Goal: Transaction & Acquisition: Purchase product/service

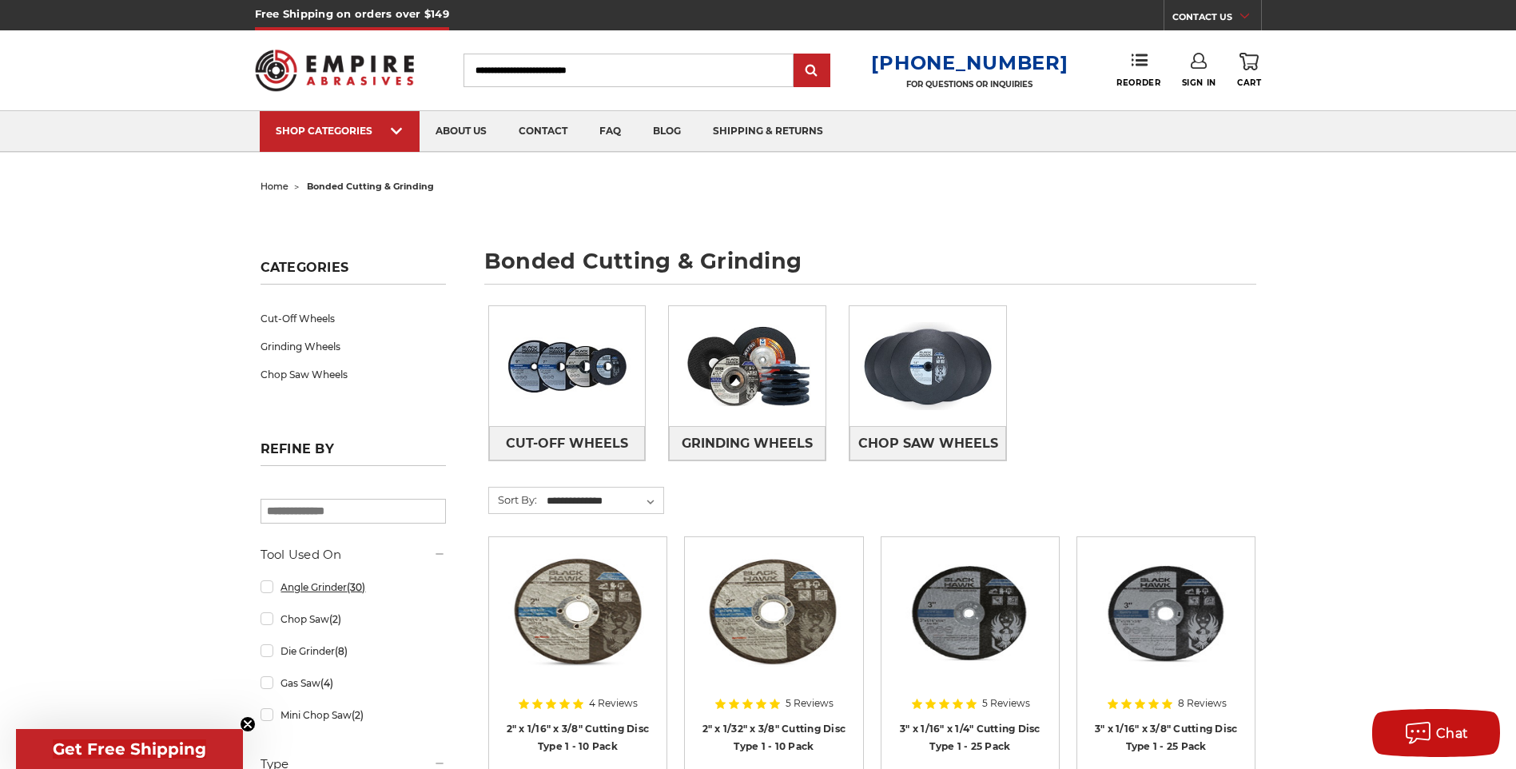
click at [265, 590] on link "Angle Grinder (30)" at bounding box center [353, 587] width 185 height 28
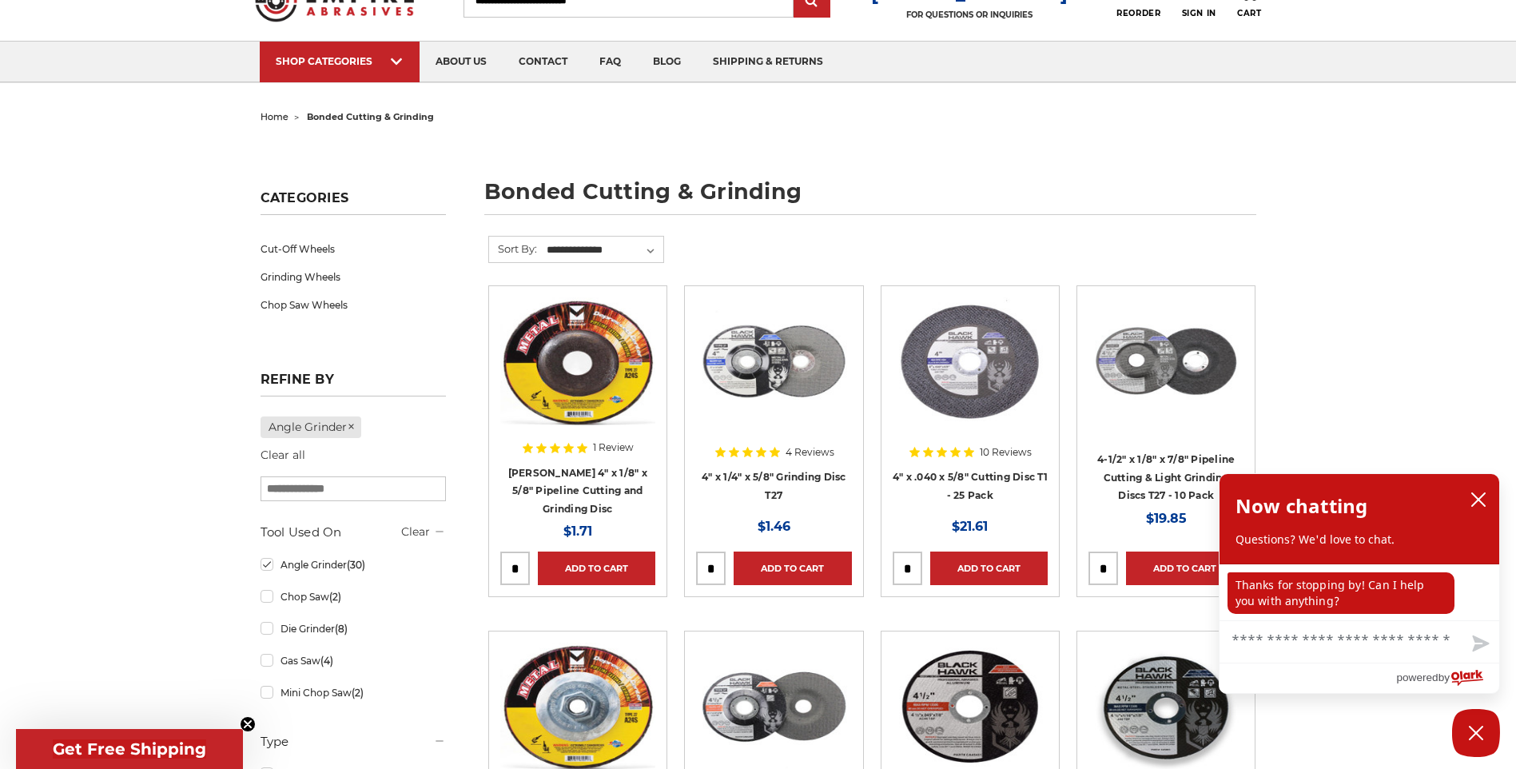
scroll to position [160, 0]
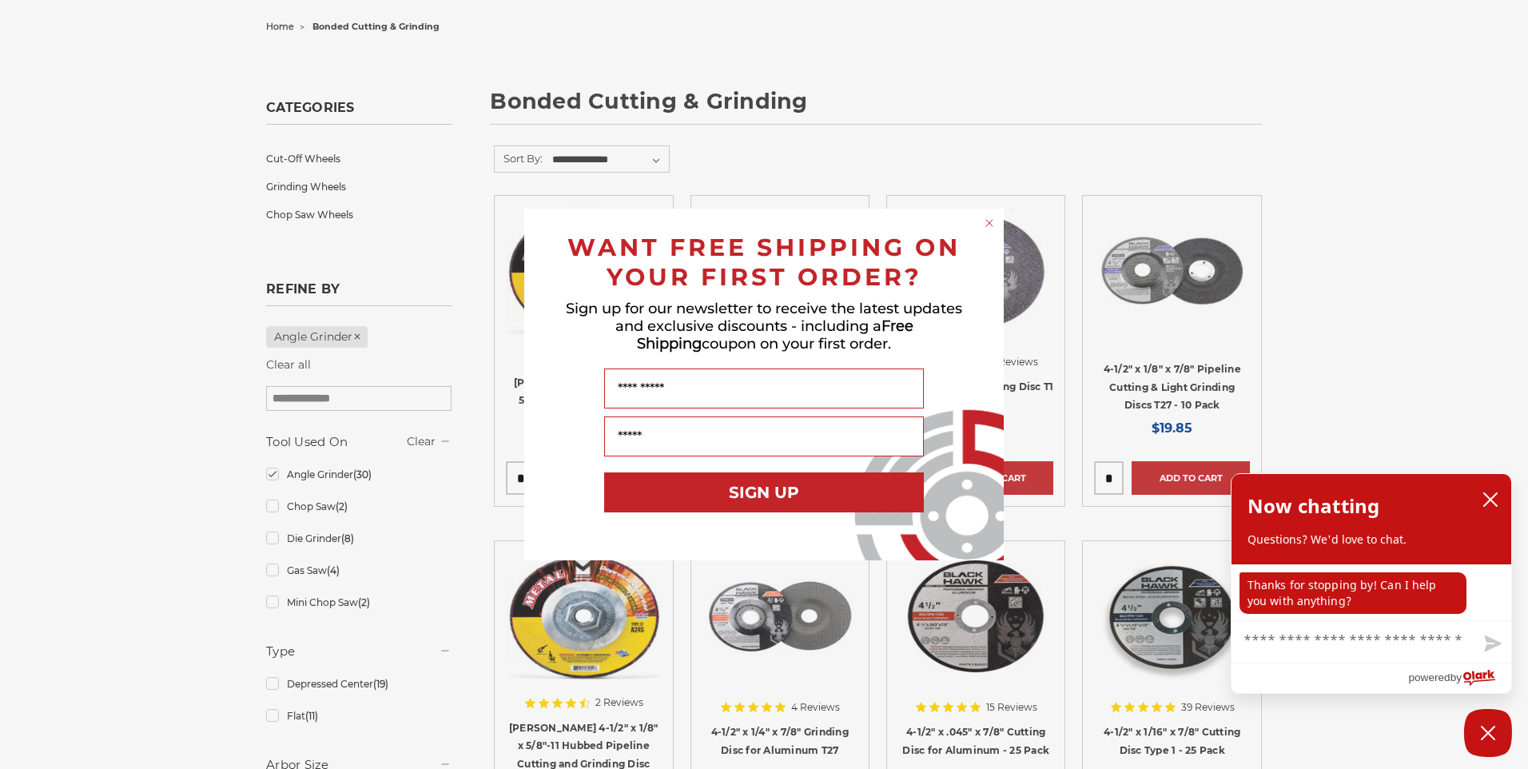
click at [989, 225] on circle "Close dialog" at bounding box center [989, 223] width 15 height 15
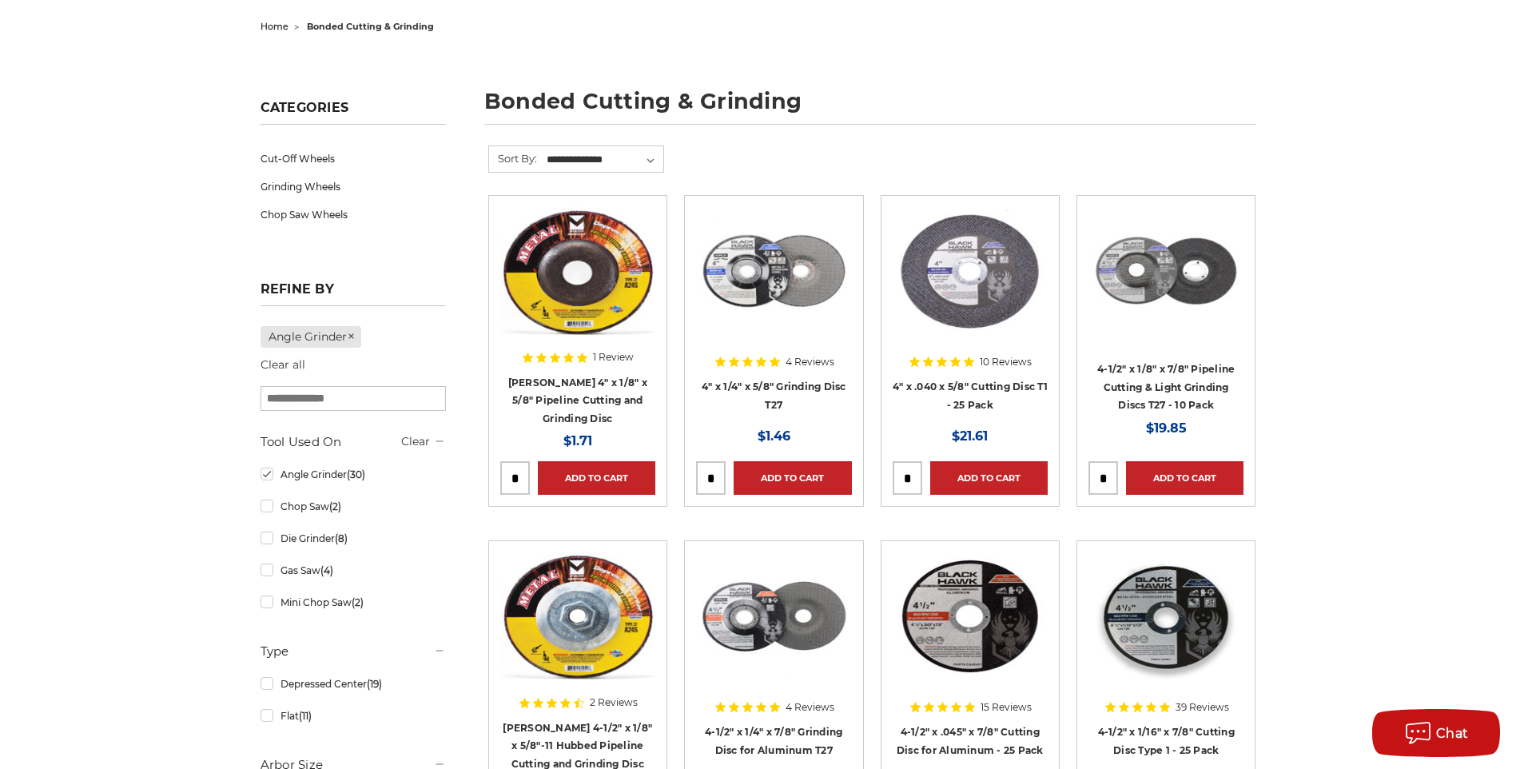
click at [616, 302] on img at bounding box center [577, 271] width 155 height 128
